Goal: Task Accomplishment & Management: Manage account settings

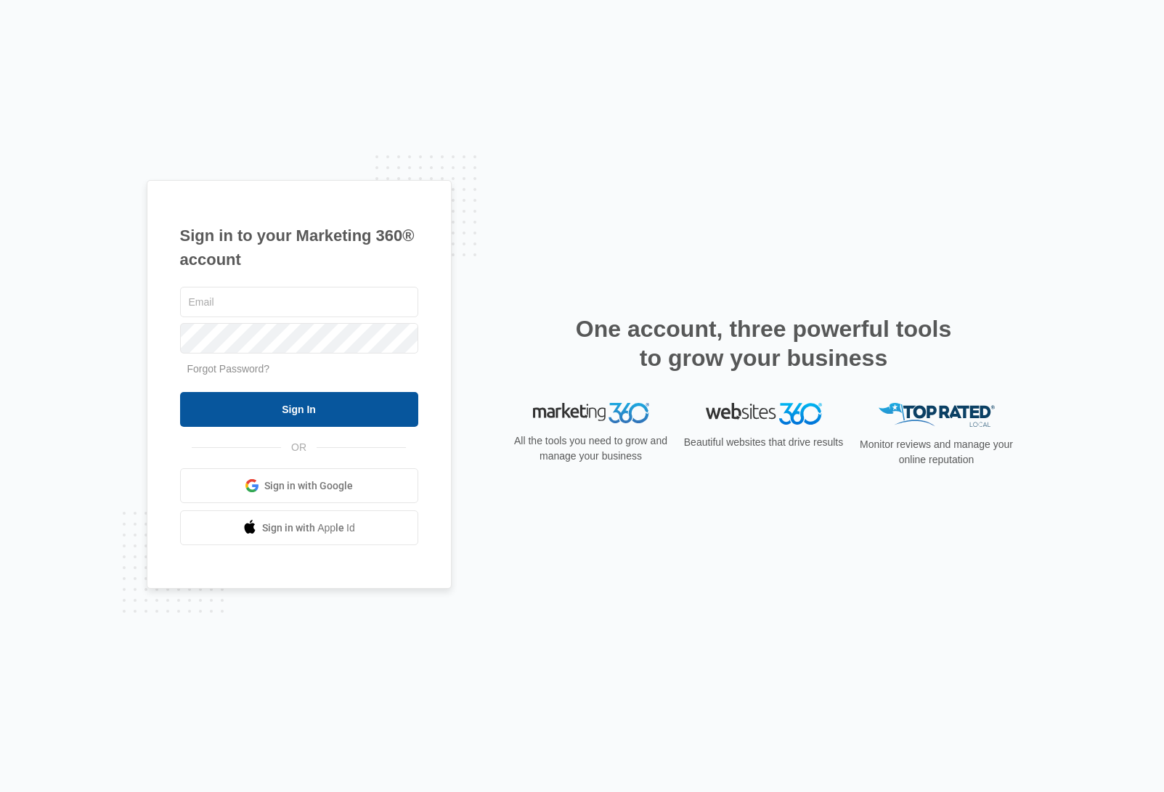
type input "[PERSON_NAME][EMAIL_ADDRESS][DOMAIN_NAME]"
click at [326, 408] on input "Sign In" at bounding box center [299, 409] width 238 height 35
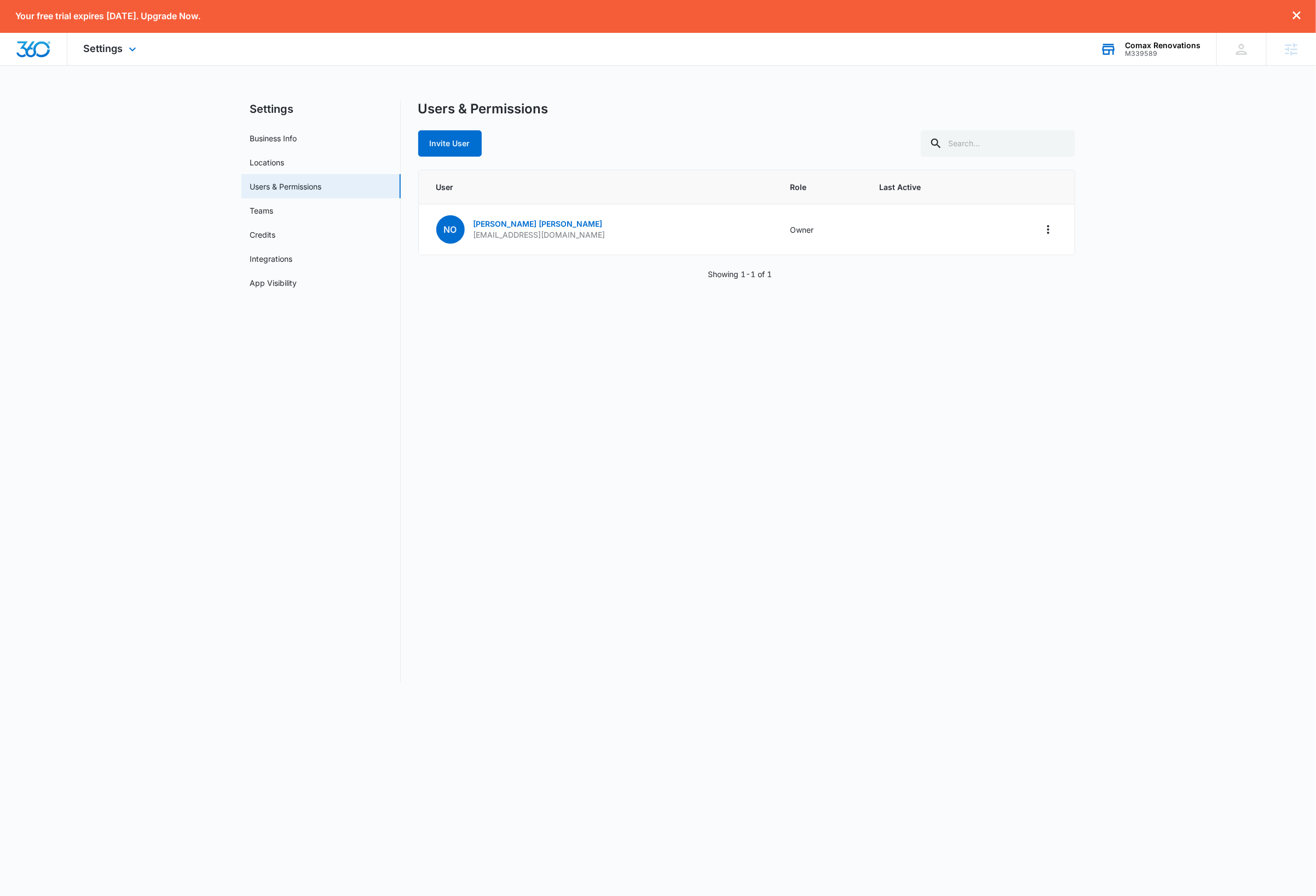
click at [1164, 46] on div "Comax Renovations" at bounding box center [1163, 45] width 75 height 9
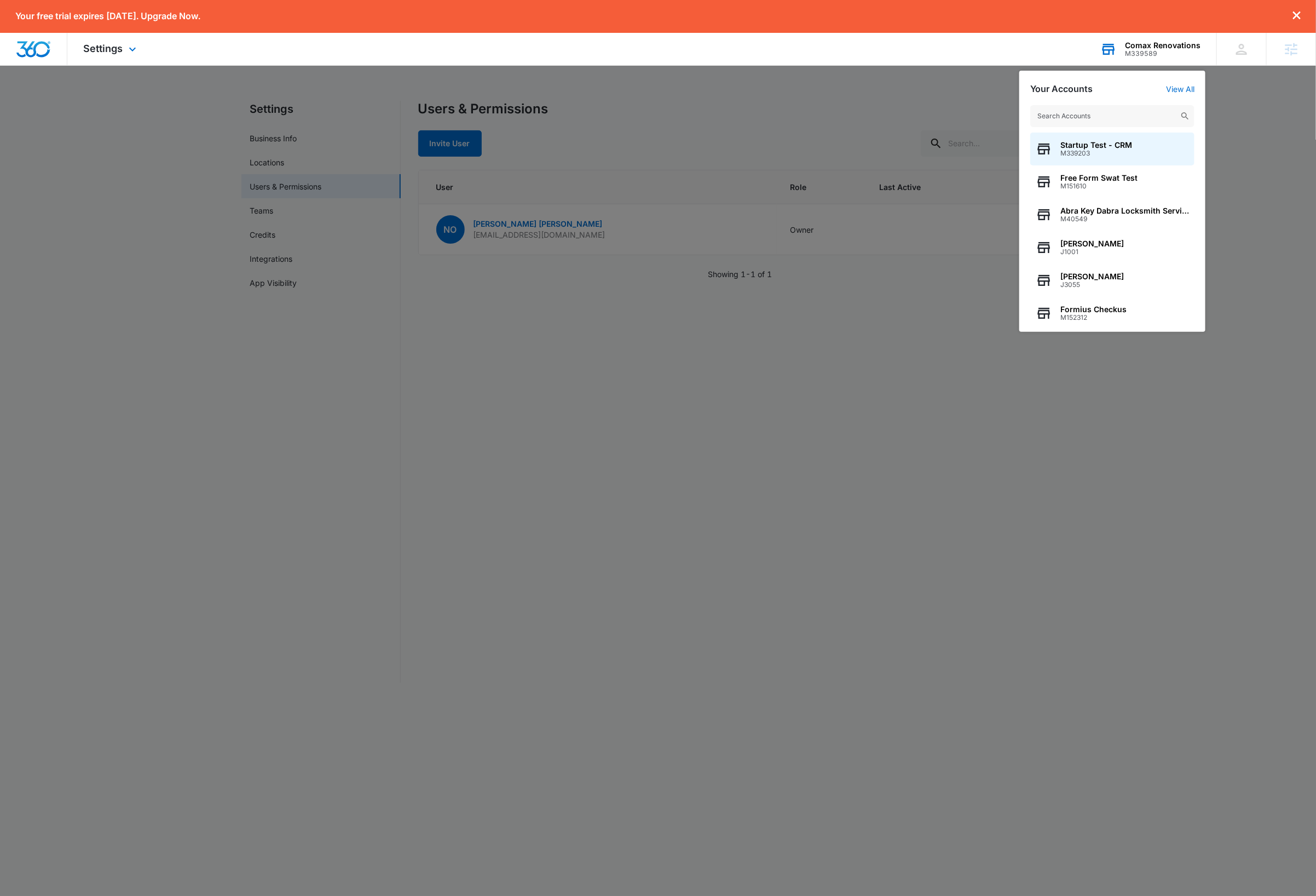
click at [1109, 113] on input "text" at bounding box center [1112, 115] width 164 height 22
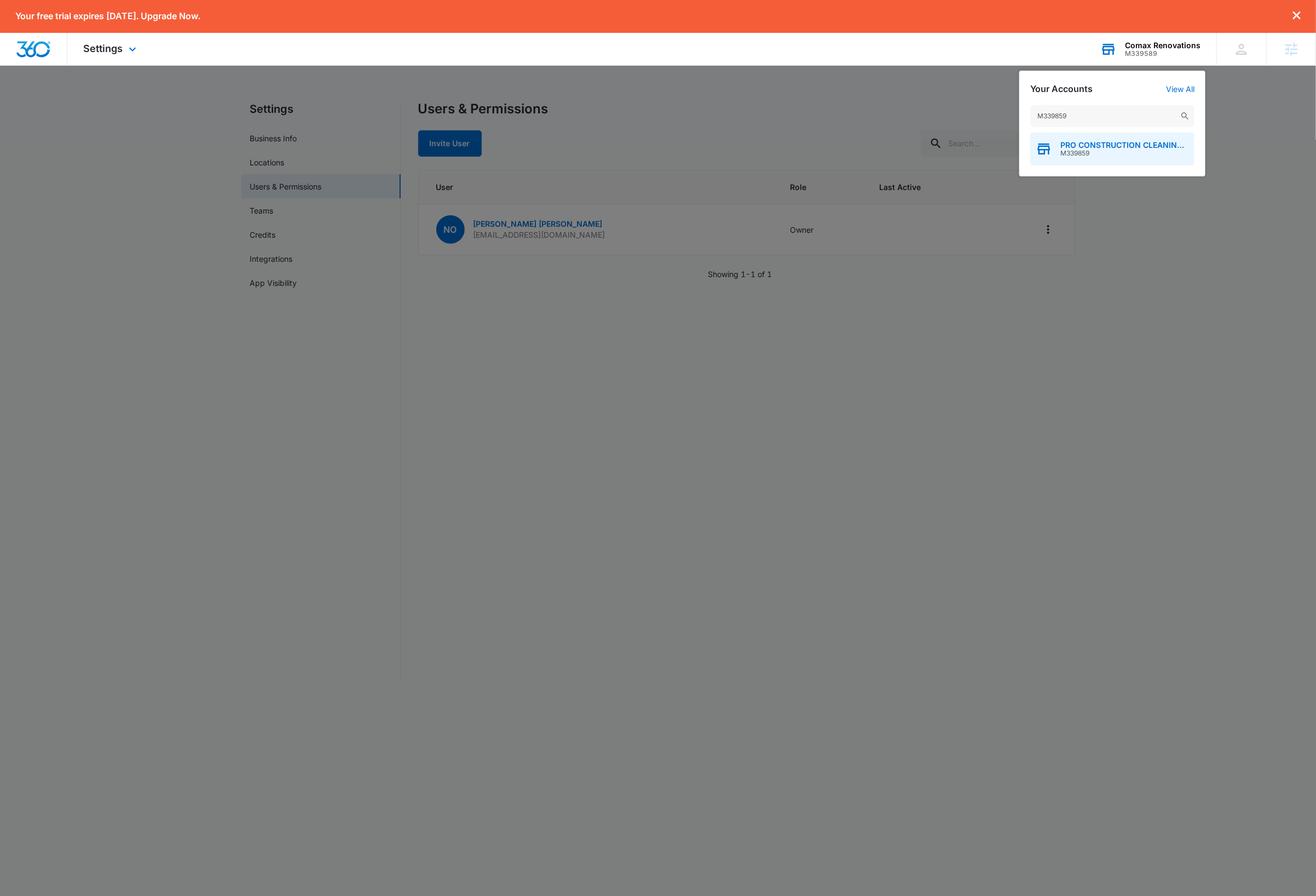
type input "M339859"
click at [1106, 152] on span "M339859" at bounding box center [1124, 153] width 129 height 8
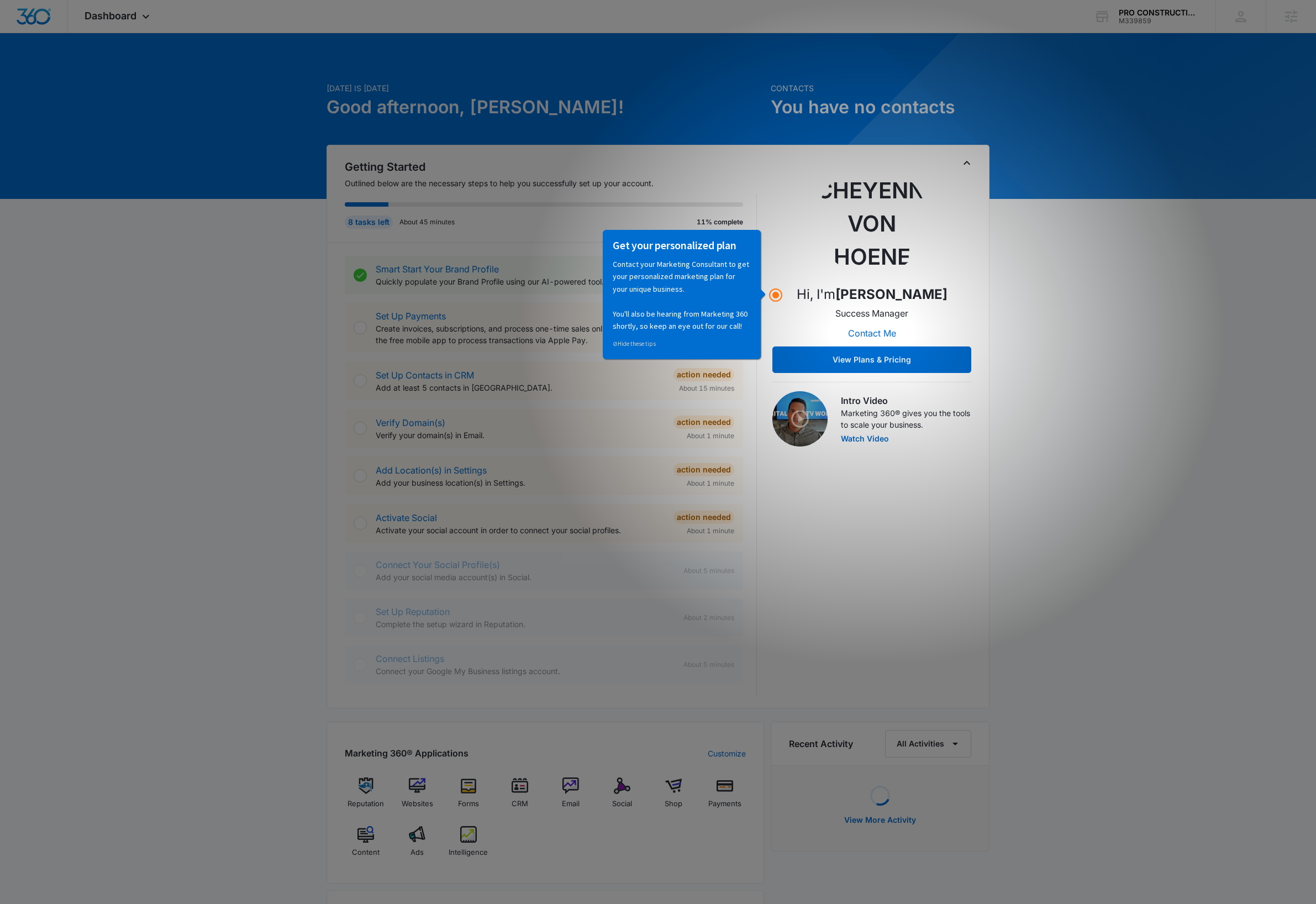
click at [968, 164] on icon "Toggle Collapse" at bounding box center [967, 162] width 13 height 13
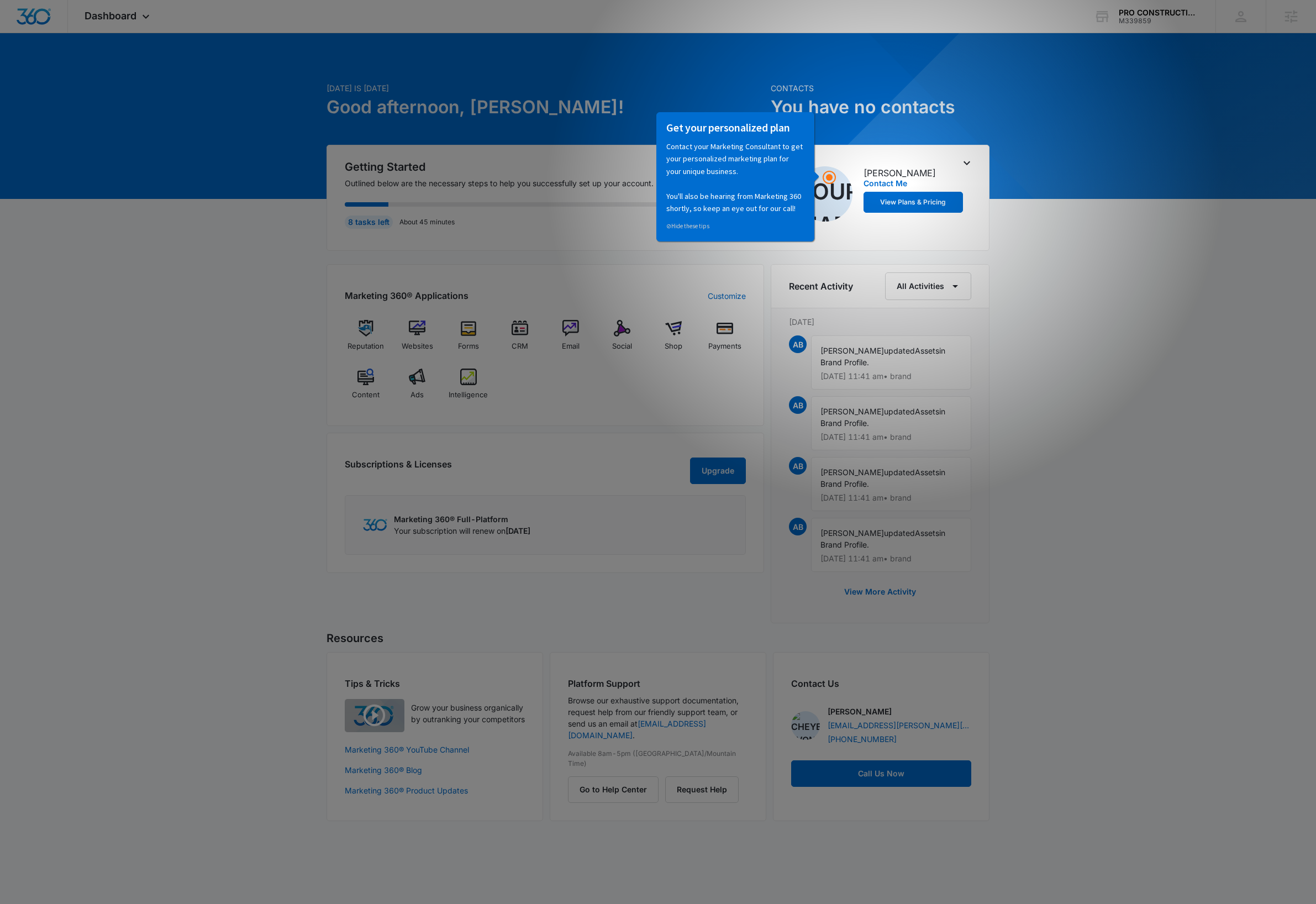
drag, startPoint x: 1079, startPoint y: 473, endPoint x: 1027, endPoint y: 396, distance: 92.9
click at [1079, 473] on div "Today is Tuesday, October 14th Good afternoon, Dave! Contacts You have no conta…" at bounding box center [658, 441] width 1316 height 787
click at [142, 16] on icon at bounding box center [145, 19] width 13 height 13
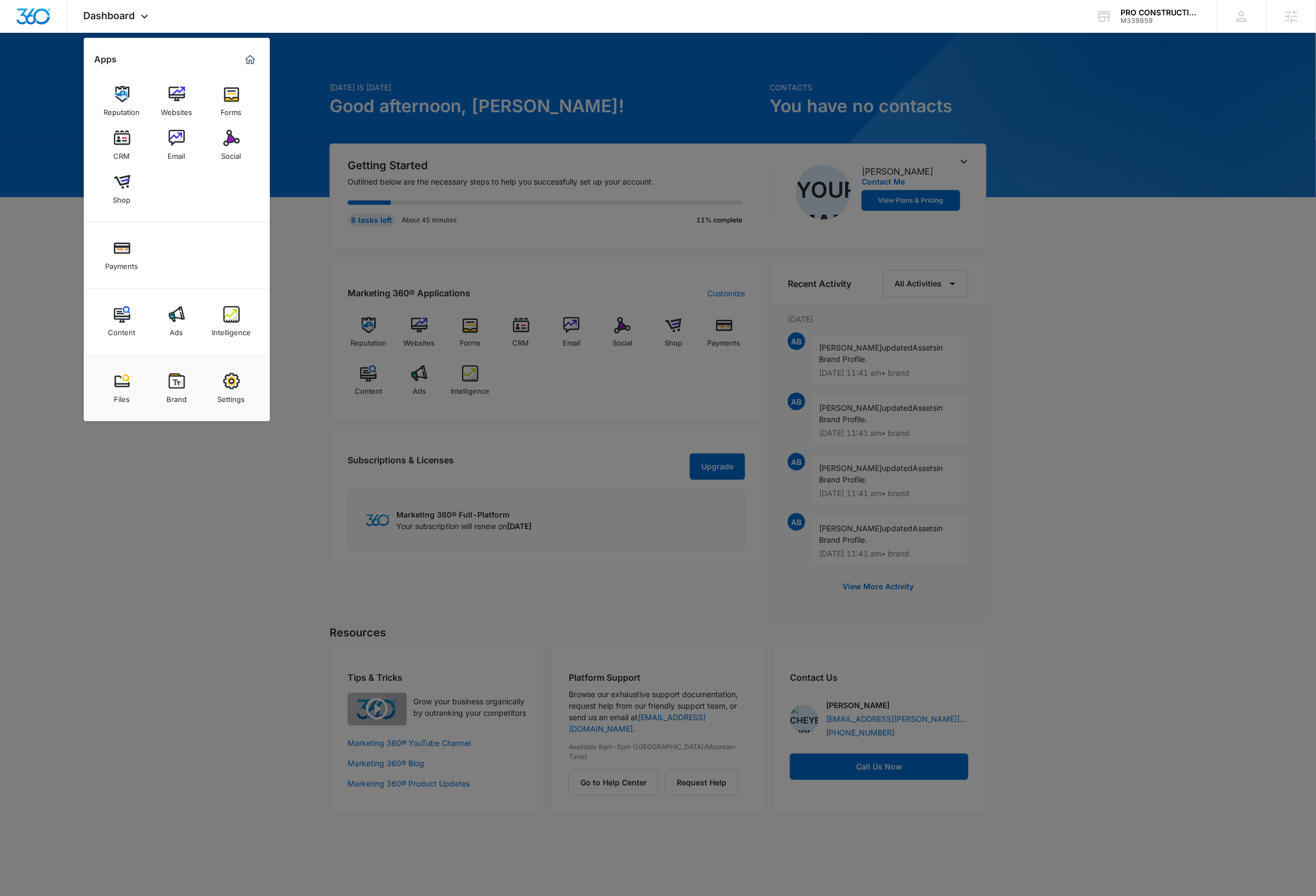
drag, startPoint x: 223, startPoint y: 387, endPoint x: 221, endPoint y: 406, distance: 19.1
click at [223, 387] on img at bounding box center [232, 381] width 17 height 17
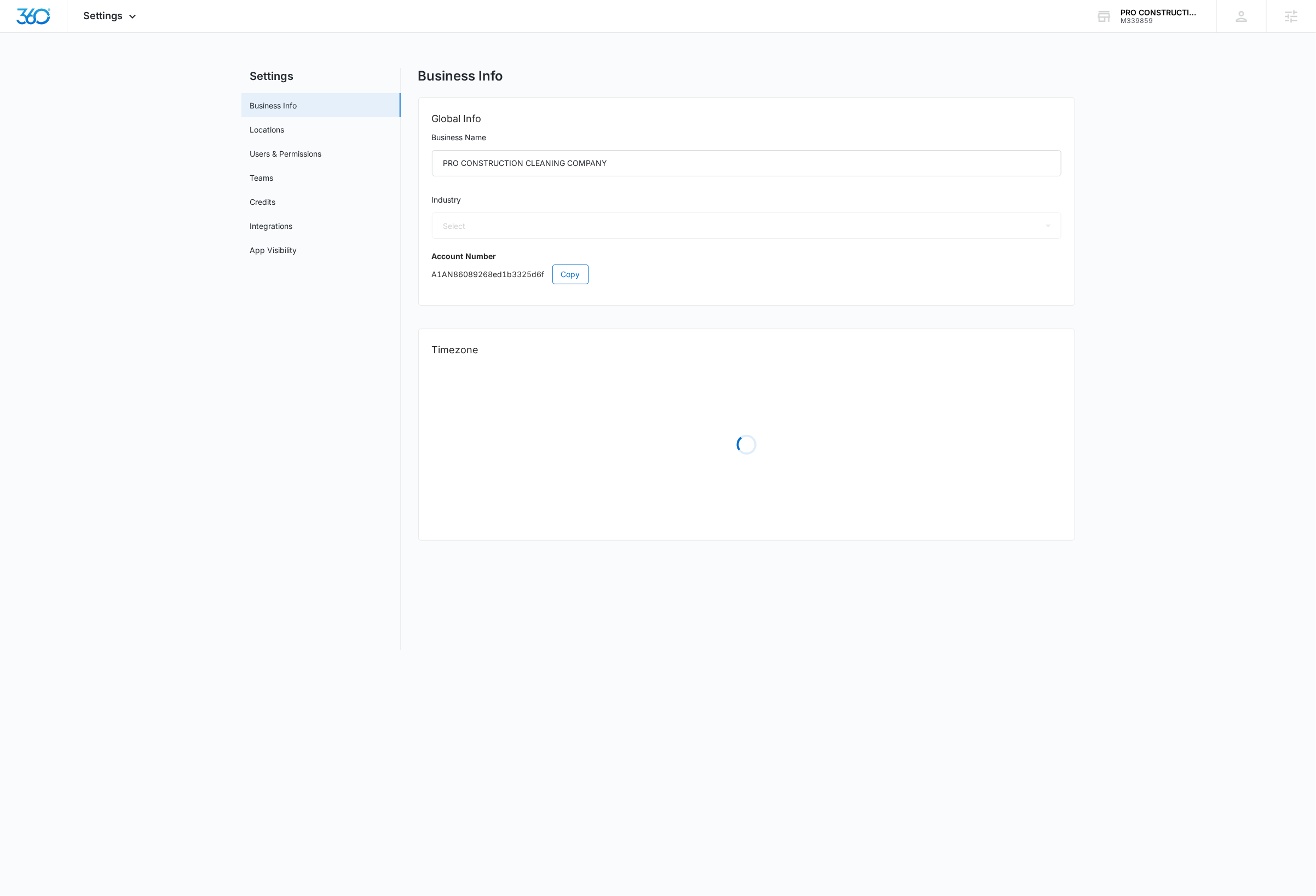
select select "38"
select select "US"
select select "America/New_York"
click at [311, 151] on link "Users & Permissions" at bounding box center [286, 153] width 72 height 11
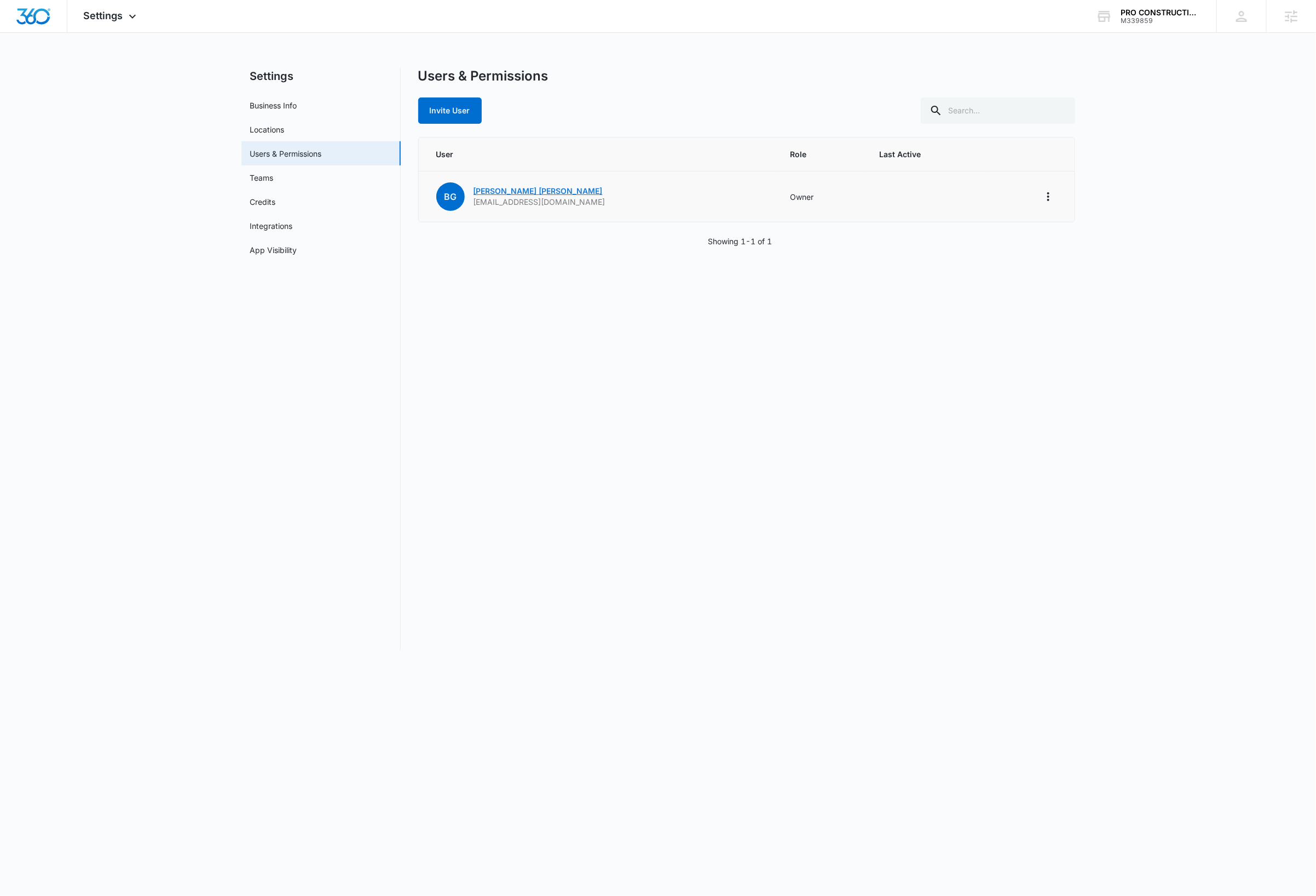
click at [514, 187] on link "Brian Guzman" at bounding box center [538, 191] width 129 height 9
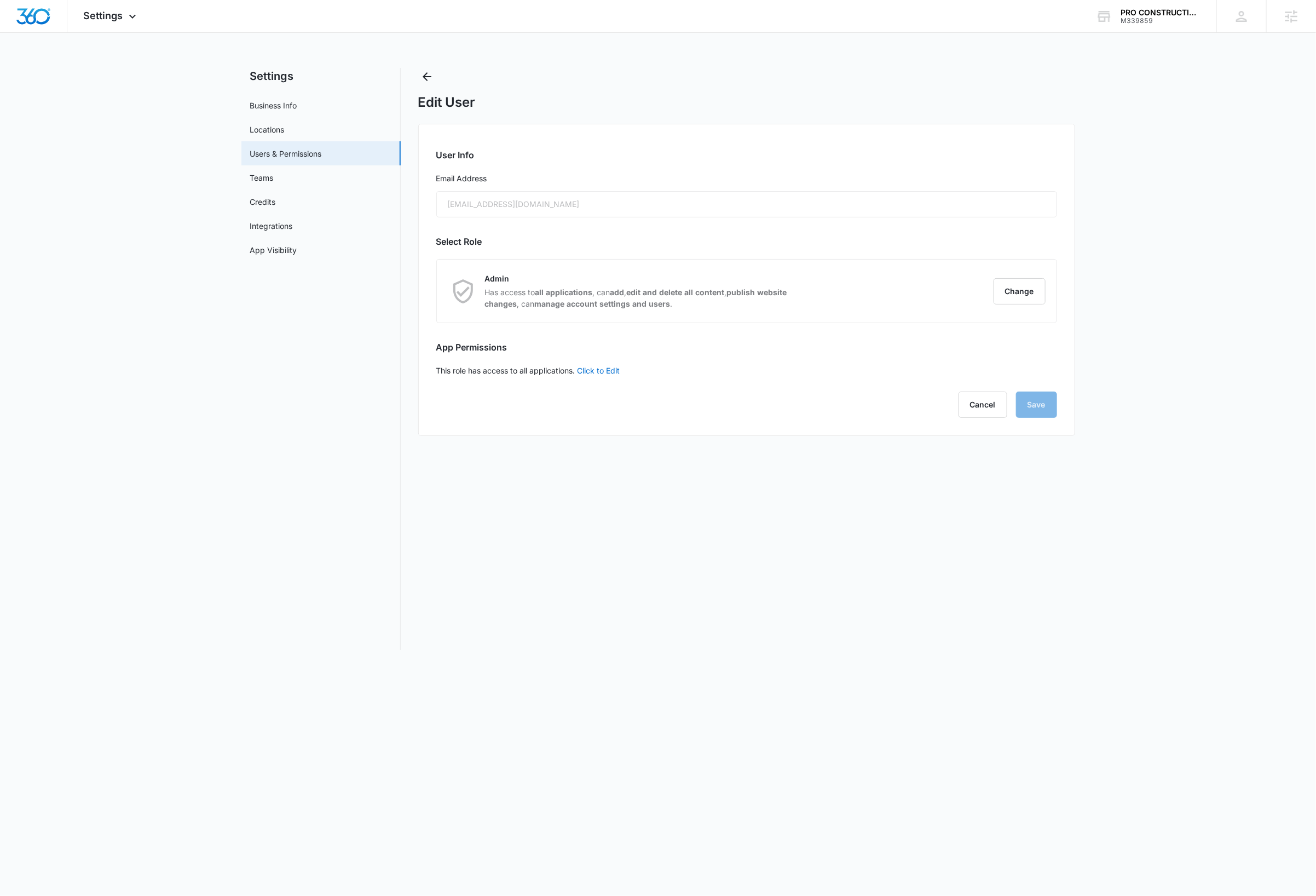
click at [500, 204] on div "bg780181@gmail.com" at bounding box center [747, 204] width 621 height 26
click at [285, 104] on link "Business Info" at bounding box center [274, 105] width 47 height 11
select select "38"
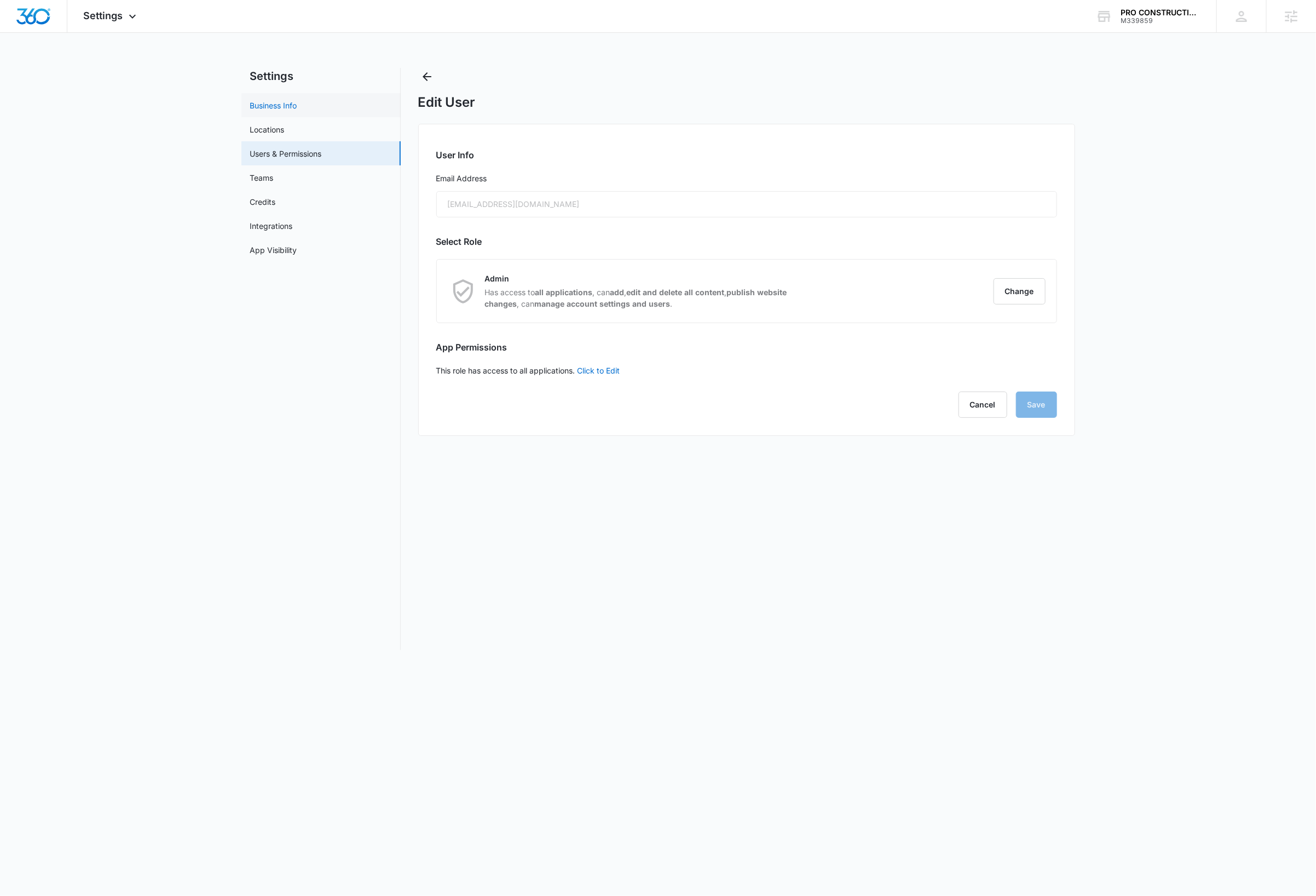
select select "US"
select select "America/New_York"
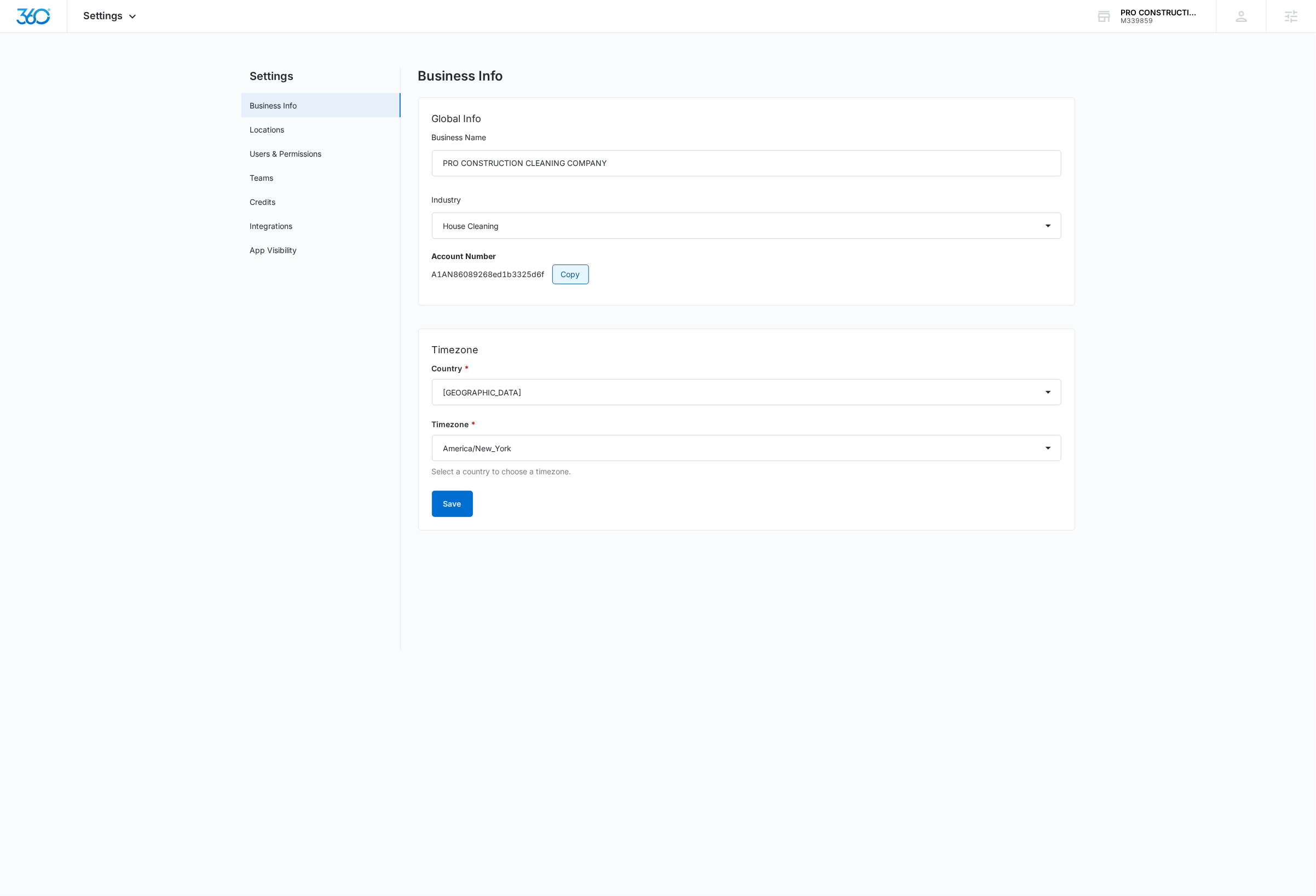
click at [567, 277] on span "Copy" at bounding box center [570, 275] width 19 height 12
click at [28, 17] on img "Dashboard" at bounding box center [33, 17] width 35 height 17
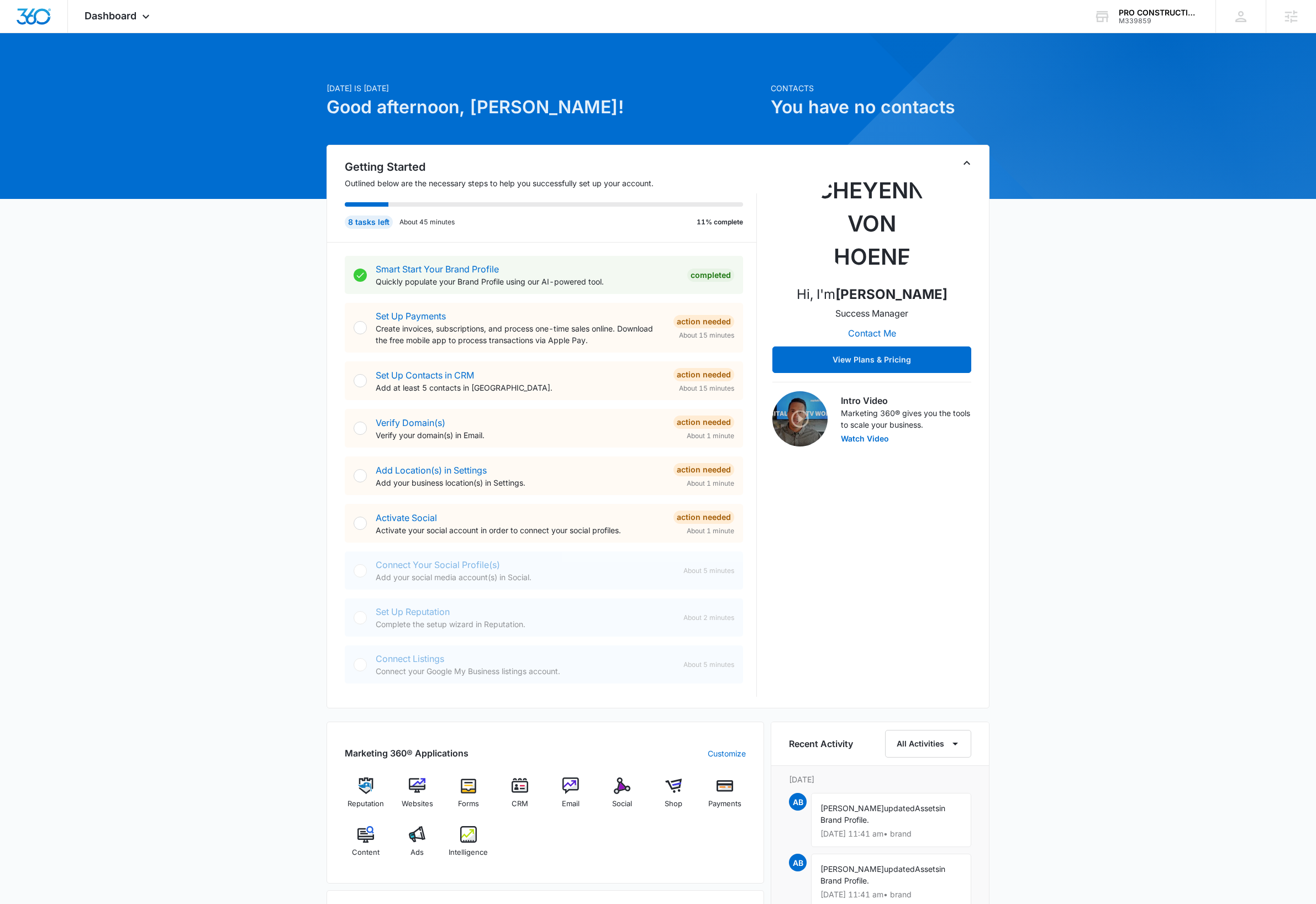
click at [66, 317] on div "[DATE] is [DATE] Good afternoon, [PERSON_NAME]! Contacts You have no contacts G…" at bounding box center [658, 669] width 1316 height 1244
click at [613, 396] on div "[DATE] is [DATE] Good afternoon, [PERSON_NAME]! Contacts You have no contacts G…" at bounding box center [658, 669] width 1316 height 1244
click at [221, 505] on div "[DATE] is [DATE] Good afternoon, [PERSON_NAME]! Contacts You have no contacts G…" at bounding box center [658, 669] width 1316 height 1244
click at [613, 458] on div "Today is Tuesday, October 14th Good afternoon, Dave! Contacts You have no conta…" at bounding box center [658, 669] width 1316 height 1244
click at [613, 473] on div "Today is Tuesday, October 14th Good afternoon, Dave! Contacts You have no conta…" at bounding box center [658, 669] width 1316 height 1244
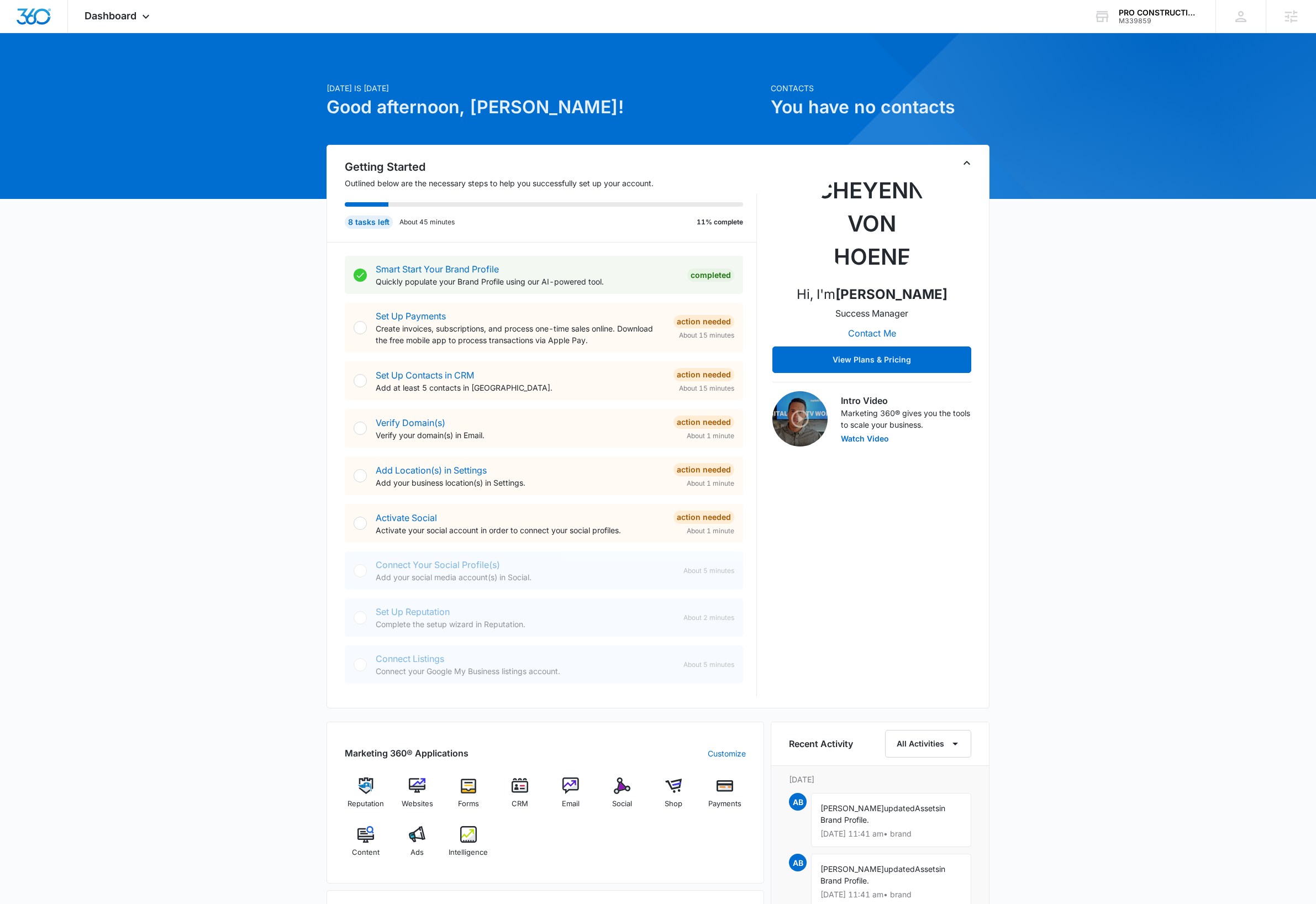
click at [613, 535] on div "Today is Tuesday, October 14th Good afternoon, Dave! Contacts You have no conta…" at bounding box center [658, 669] width 1316 height 1244
click at [191, 338] on div "Today is Tuesday, October 14th Good afternoon, Dave! Contacts You have no conta…" at bounding box center [658, 669] width 1316 height 1244
